Goal: Information Seeking & Learning: Stay updated

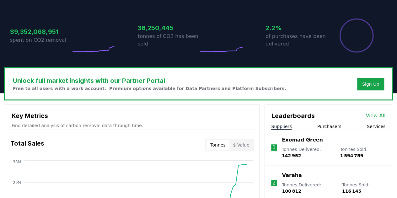
scroll to position [215, 0]
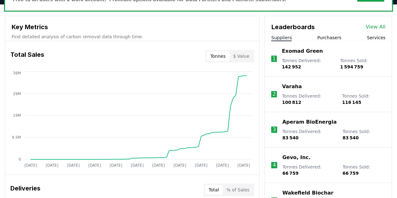
click at [242, 55] on button "$ Value" at bounding box center [241, 56] width 24 height 10
click at [226, 54] on button "Tonnes" at bounding box center [217, 56] width 23 height 10
click at [31, 27] on h3 "Key Metrics" at bounding box center [132, 26] width 241 height 9
click at [36, 36] on p "Find detailed analysis of carbon removal data through time." at bounding box center [132, 37] width 241 height 6
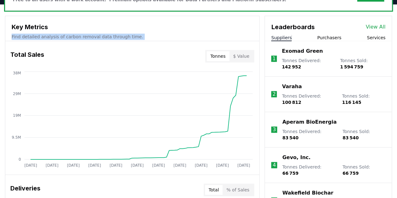
click at [36, 36] on p "Find detailed analysis of carbon removal data through time." at bounding box center [132, 37] width 241 height 6
click at [35, 57] on h3 "Total Sales" at bounding box center [27, 56] width 34 height 13
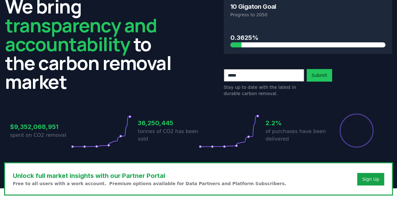
scroll to position [26, 0]
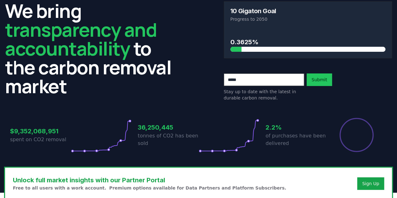
click at [151, 128] on h3 "36,250,445" at bounding box center [168, 127] width 61 height 9
drag, startPoint x: 8, startPoint y: 134, endPoint x: 19, endPoint y: 133, distance: 11.0
click at [19, 133] on div "$9,352,068,951 spent on CO2 removal 36,250,445 tonnes of CO2 has been sold 2.2%…" at bounding box center [198, 131] width 387 height 53
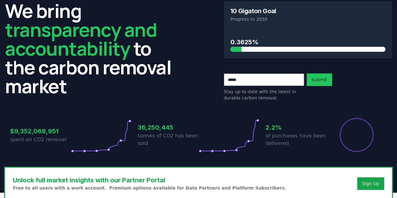
click at [56, 131] on h3 "$9,352,068,951" at bounding box center [40, 130] width 61 height 9
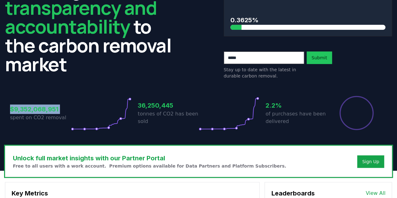
scroll to position [58, 0]
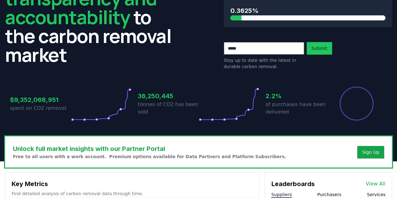
click at [141, 94] on h3 "36,250,445" at bounding box center [168, 95] width 61 height 9
click at [282, 108] on p "of purchases have been delivered" at bounding box center [295, 108] width 61 height 15
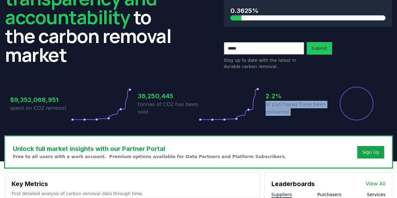
click at [282, 108] on p "of purchases have been delivered" at bounding box center [295, 108] width 61 height 15
drag, startPoint x: 232, startPoint y: 108, endPoint x: 211, endPoint y: 111, distance: 20.9
click at [213, 111] on icon at bounding box center [229, 103] width 61 height 35
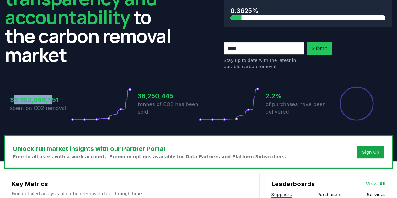
drag, startPoint x: 16, startPoint y: 100, endPoint x: 51, endPoint y: 99, distance: 35.1
click at [51, 99] on h3 "$9,352,068,951" at bounding box center [40, 99] width 61 height 9
click at [144, 95] on h3 "36,250,445" at bounding box center [168, 95] width 61 height 9
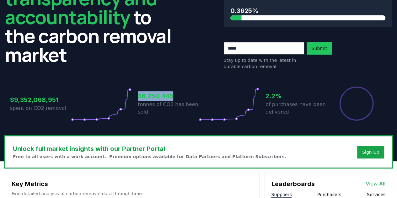
click at [144, 95] on h3 "36,250,445" at bounding box center [168, 95] width 61 height 9
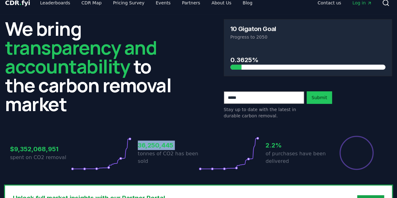
scroll to position [0, 0]
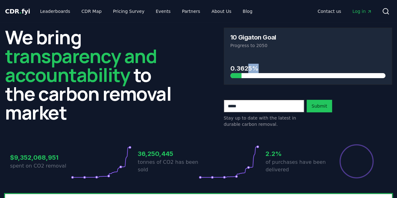
drag, startPoint x: 247, startPoint y: 69, endPoint x: 255, endPoint y: 86, distance: 19.0
click at [255, 86] on div "10 Gigaton Goal Progress to 2050 0.3625% Stay up to date with the latest in dur…" at bounding box center [308, 78] width 168 height 100
click at [260, 102] on input "email" at bounding box center [264, 106] width 80 height 13
click at [158, 87] on h2 "We bring transparency and accountability to the carbon removal market" at bounding box center [89, 75] width 168 height 94
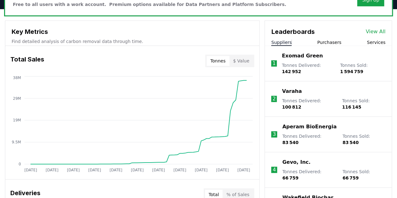
scroll to position [220, 0]
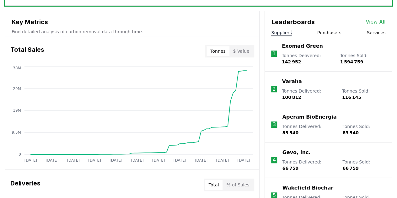
click at [347, 60] on span "1 594 759" at bounding box center [351, 61] width 23 height 5
drag, startPoint x: 284, startPoint y: 63, endPoint x: 294, endPoint y: 62, distance: 11.0
click at [294, 62] on span "142 952" at bounding box center [291, 61] width 19 height 5
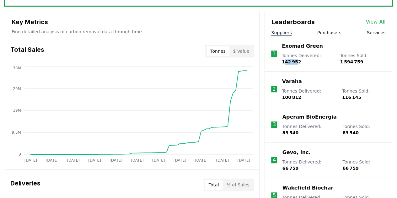
click at [294, 62] on span "142 952" at bounding box center [291, 61] width 19 height 5
click at [354, 62] on span "1 594 759" at bounding box center [351, 61] width 23 height 5
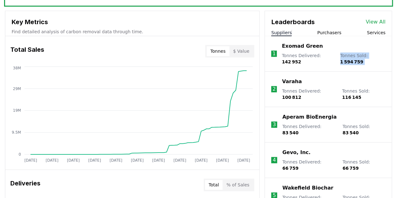
click at [354, 62] on span "1 594 759" at bounding box center [351, 61] width 23 height 5
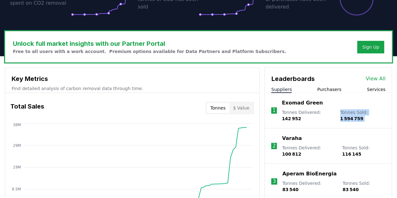
scroll to position [94, 0]
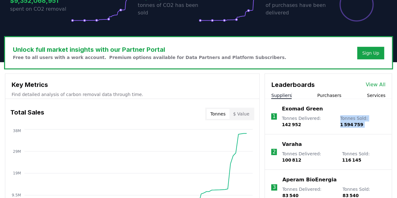
click at [342, 118] on p "Tonnes Sold : 1 594 759" at bounding box center [362, 121] width 45 height 13
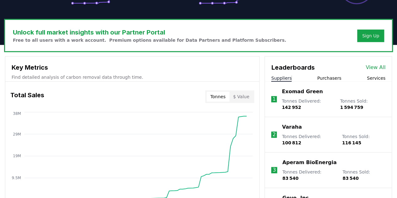
scroll to position [188, 0]
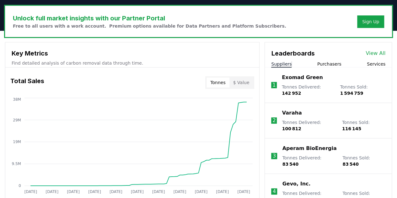
click at [373, 127] on li "2 Varaha Tonnes Delivered : 100 812 Tonnes Sold : 116 145" at bounding box center [328, 120] width 127 height 35
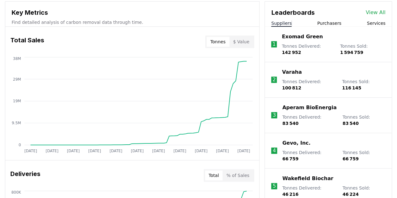
scroll to position [220, 0]
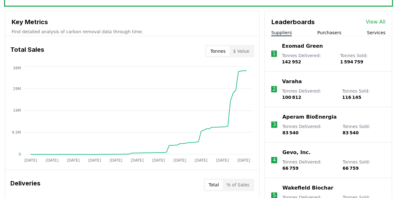
click at [334, 28] on div "Leaderboards View All Suppliers Purchasers Services" at bounding box center [328, 23] width 127 height 25
click at [337, 35] on button "Purchasers" at bounding box center [329, 32] width 24 height 6
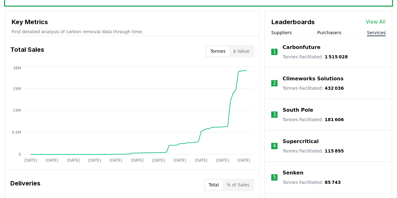
click at [376, 32] on button "Services" at bounding box center [376, 32] width 19 height 6
click at [272, 31] on button "Suppliers" at bounding box center [281, 32] width 20 height 6
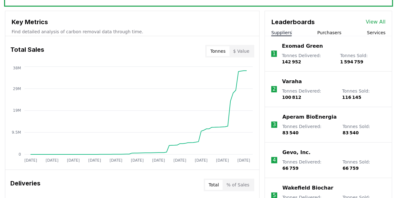
click at [368, 29] on div "Suppliers Purchasers Services" at bounding box center [328, 32] width 127 height 7
click at [376, 34] on button "Services" at bounding box center [376, 32] width 19 height 6
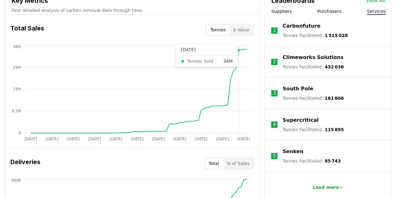
scroll to position [251, 0]
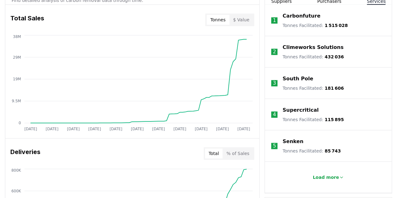
click at [314, 56] on p "Tonnes Facilitated : 432 036" at bounding box center [312, 57] width 61 height 6
click at [326, 58] on span "432 036" at bounding box center [333, 56] width 19 height 5
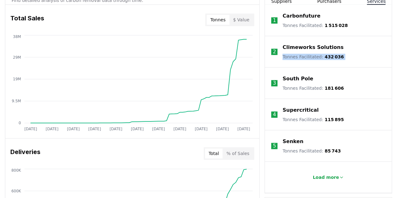
click at [326, 58] on span "432 036" at bounding box center [333, 56] width 19 height 5
click at [334, 89] on span "181 606" at bounding box center [333, 88] width 19 height 5
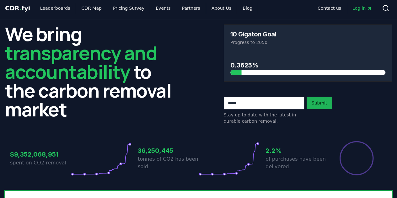
scroll to position [0, 0]
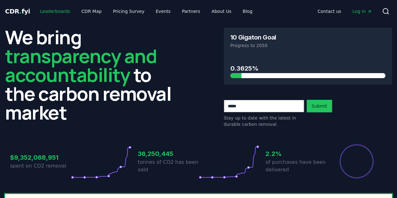
click at [48, 11] on link "Leaderboards" at bounding box center [55, 11] width 40 height 11
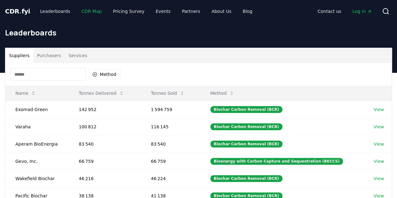
click at [86, 11] on link "CDR Map" at bounding box center [92, 11] width 30 height 11
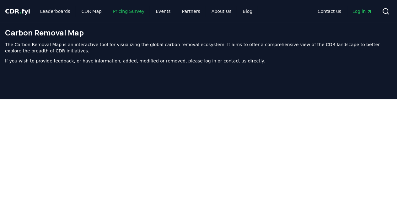
click at [125, 13] on link "Pricing Survey" at bounding box center [128, 11] width 41 height 11
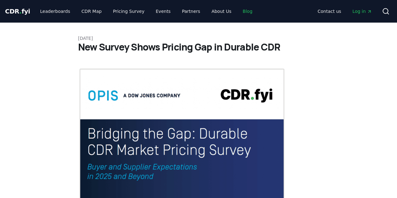
click at [237, 10] on link "Blog" at bounding box center [247, 11] width 20 height 11
click at [237, 13] on link "Blog" at bounding box center [247, 11] width 20 height 11
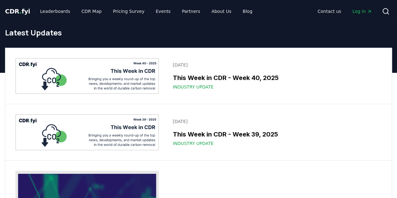
click at [43, 31] on h1 "Latest Updates" at bounding box center [198, 33] width 387 height 10
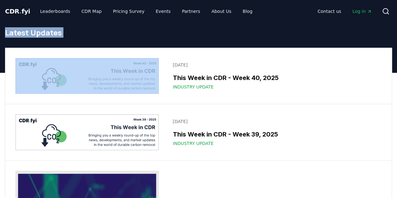
click at [43, 31] on h1 "Latest Updates" at bounding box center [198, 33] width 387 height 10
click at [29, 34] on h1 "Latest Updates" at bounding box center [198, 33] width 387 height 10
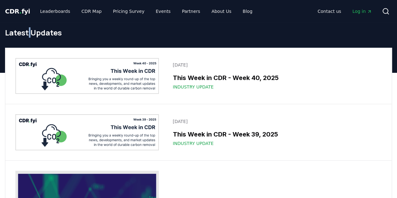
click at [29, 34] on h1 "Latest Updates" at bounding box center [198, 33] width 387 height 10
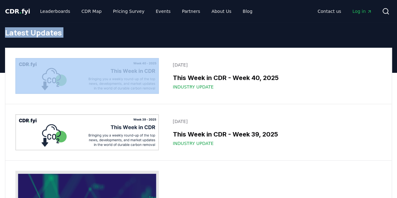
click at [29, 34] on h1 "Latest Updates" at bounding box center [198, 33] width 387 height 10
click at [37, 13] on link "Leaderboards" at bounding box center [55, 11] width 40 height 11
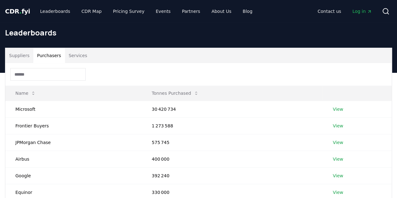
click at [59, 57] on button "Purchasers" at bounding box center [49, 55] width 32 height 15
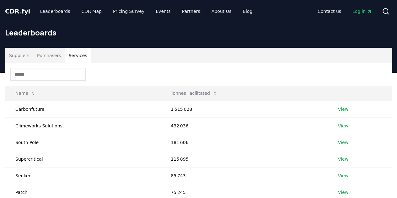
click at [73, 56] on button "Services" at bounding box center [78, 55] width 26 height 15
click at [42, 13] on link "Leaderboards" at bounding box center [55, 11] width 40 height 11
click at [19, 11] on span "CDR . fyi" at bounding box center [17, 12] width 25 height 8
